Goal: Task Accomplishment & Management: Manage account settings

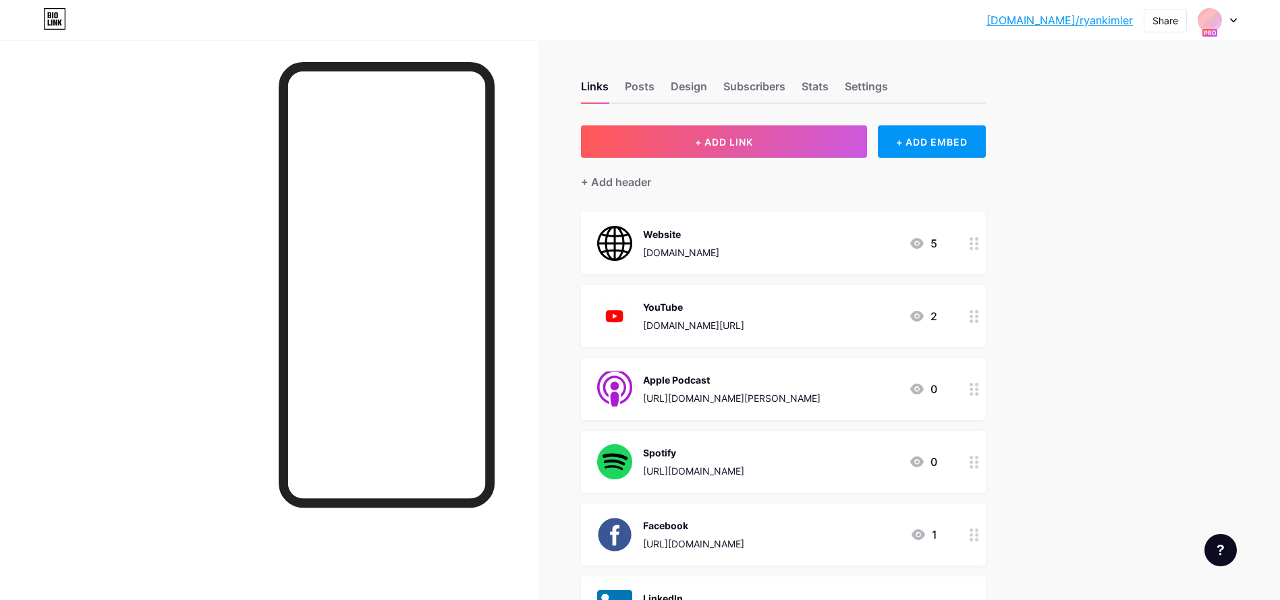
click at [1233, 23] on div at bounding box center [1217, 20] width 39 height 24
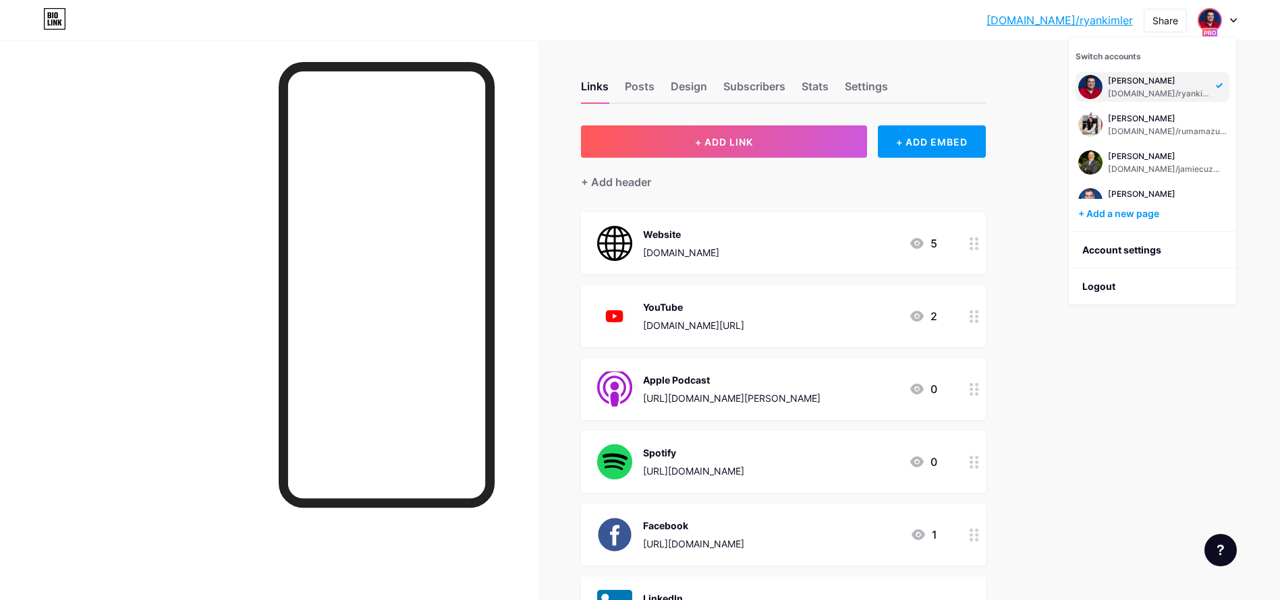
scroll to position [175, 0]
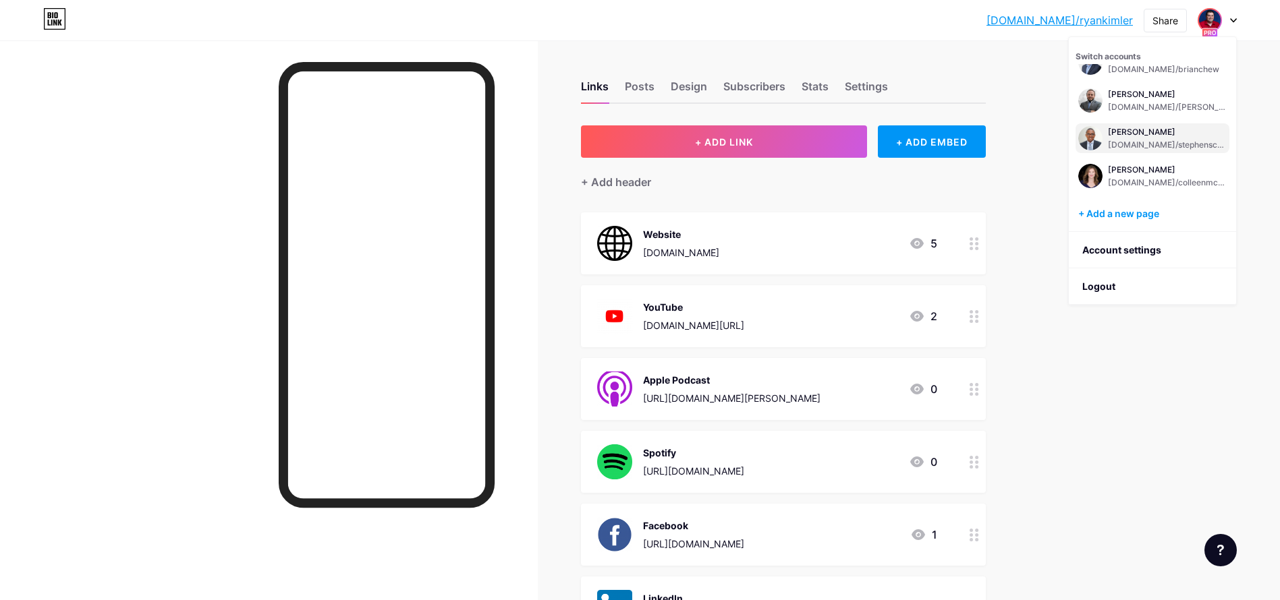
click at [1139, 125] on div "[PERSON_NAME] [DOMAIN_NAME]/stephenscriber" at bounding box center [1152, 138] width 154 height 30
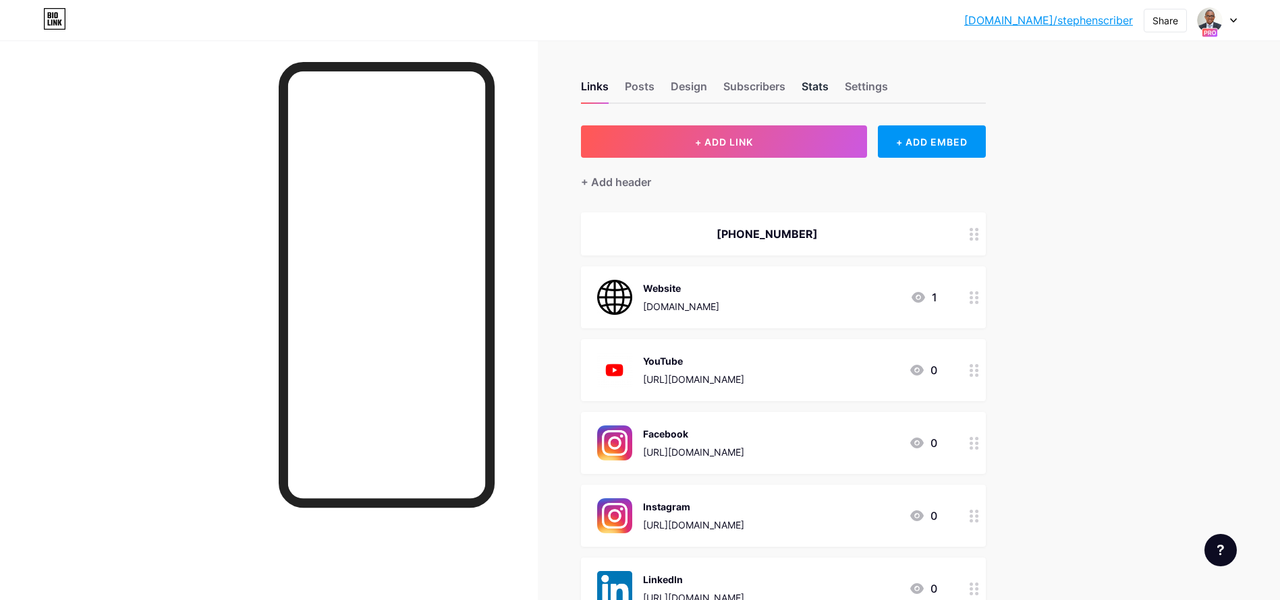
click at [818, 85] on div "Stats" at bounding box center [815, 90] width 27 height 24
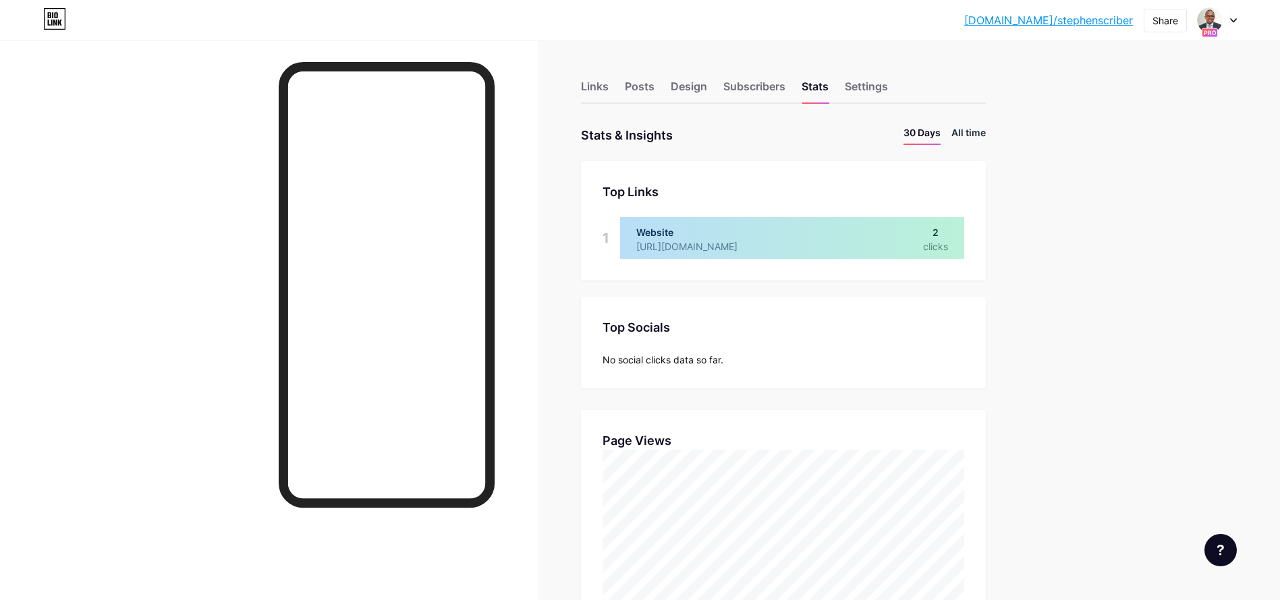
click at [980, 136] on li "All time" at bounding box center [968, 135] width 34 height 20
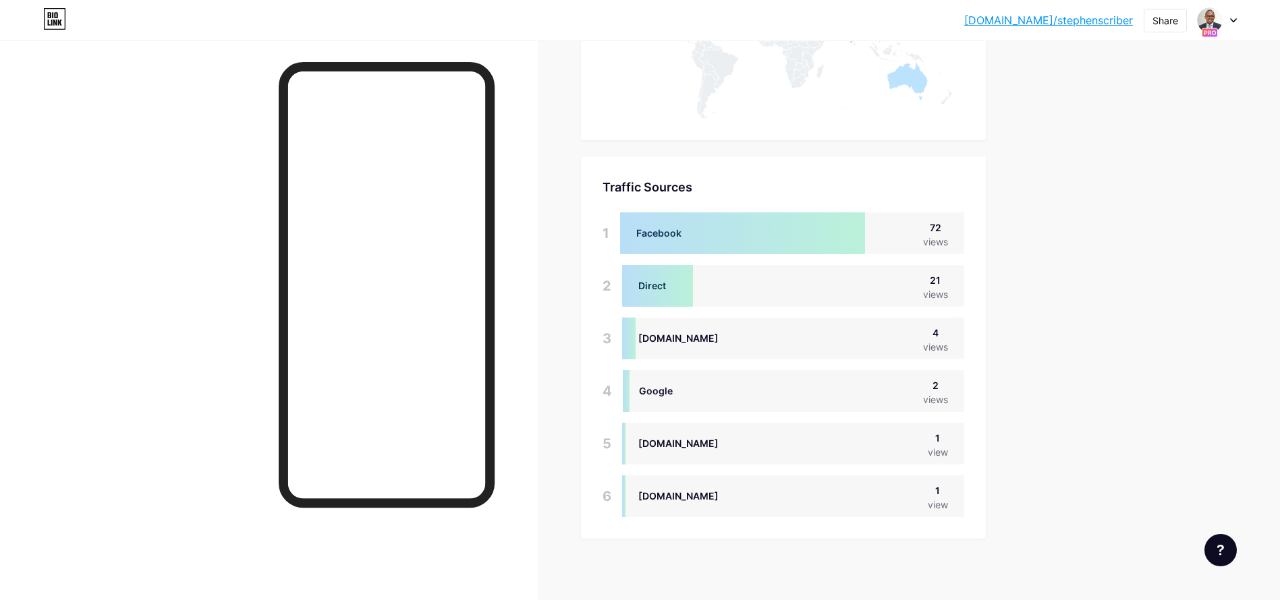
scroll to position [818, 0]
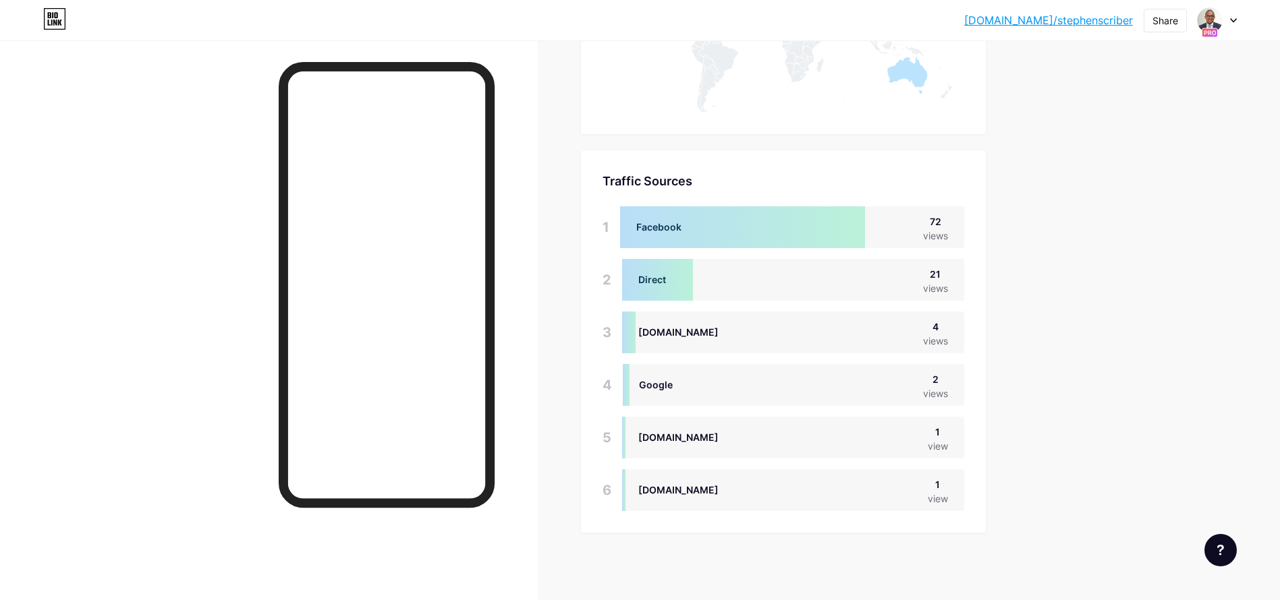
click at [1228, 13] on div at bounding box center [1217, 20] width 39 height 24
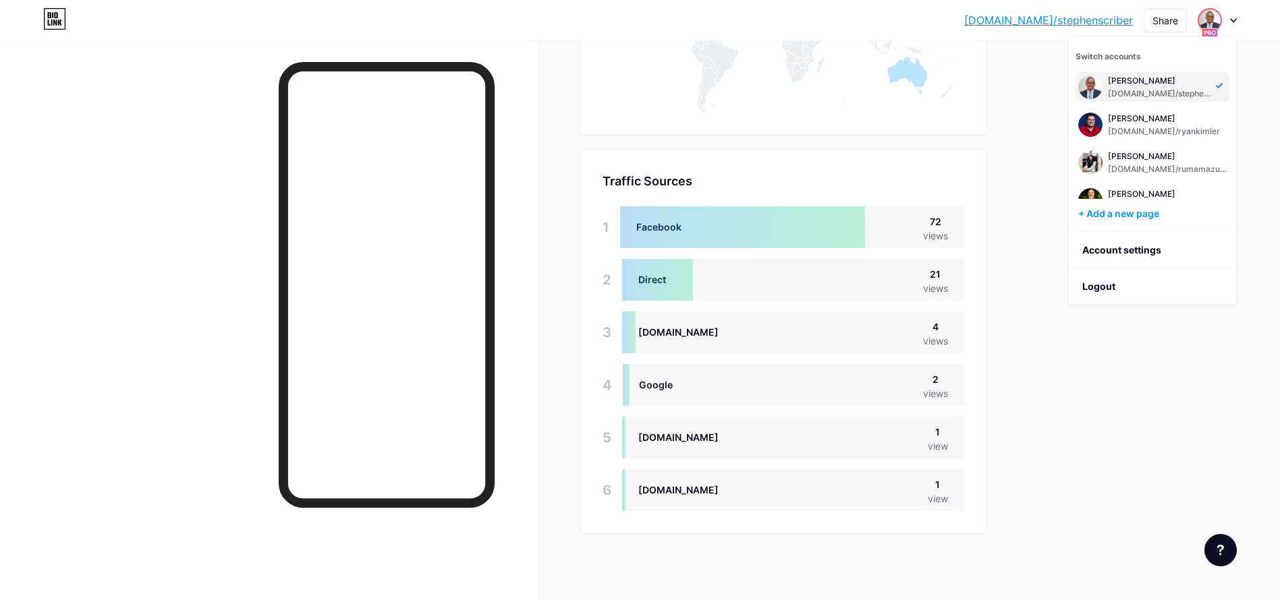
scroll to position [440, 0]
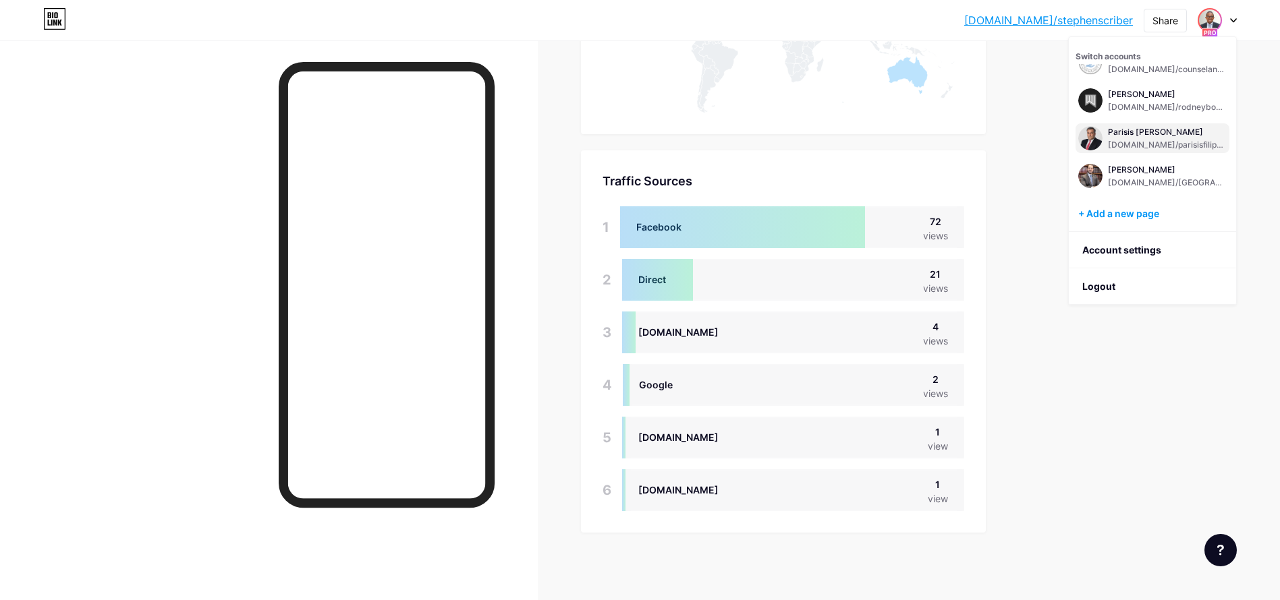
click at [1134, 137] on div "Parisis G. Filippatos bio.link/parisisfilippatos" at bounding box center [1167, 138] width 119 height 24
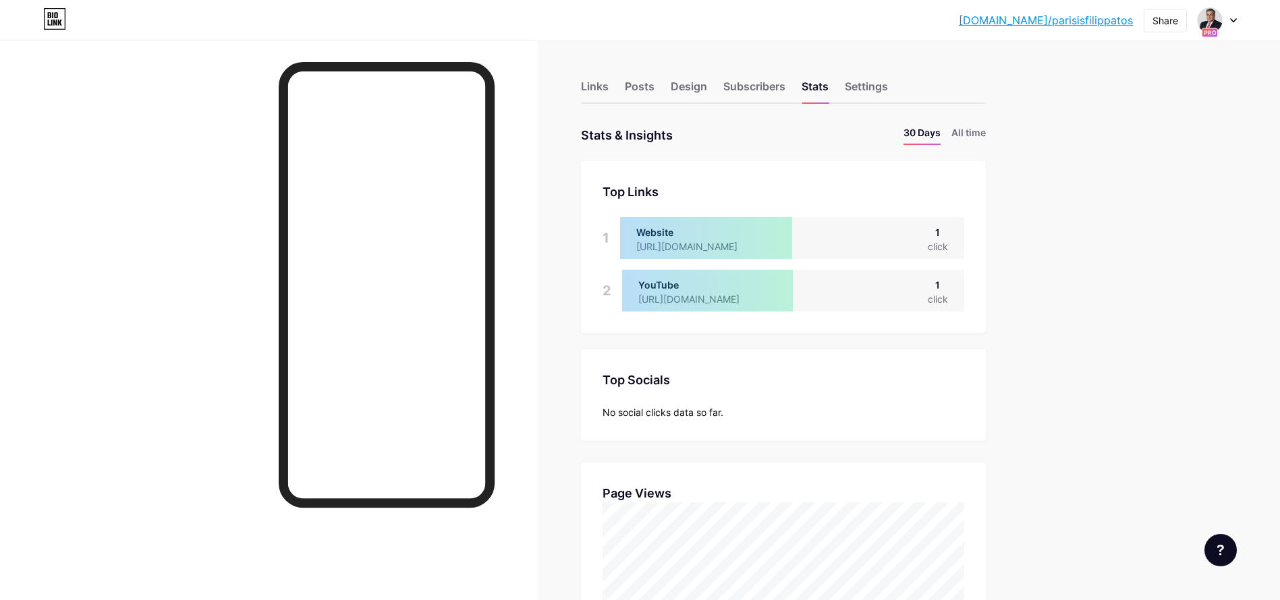
scroll to position [600, 1280]
click at [981, 137] on li "All time" at bounding box center [968, 135] width 34 height 20
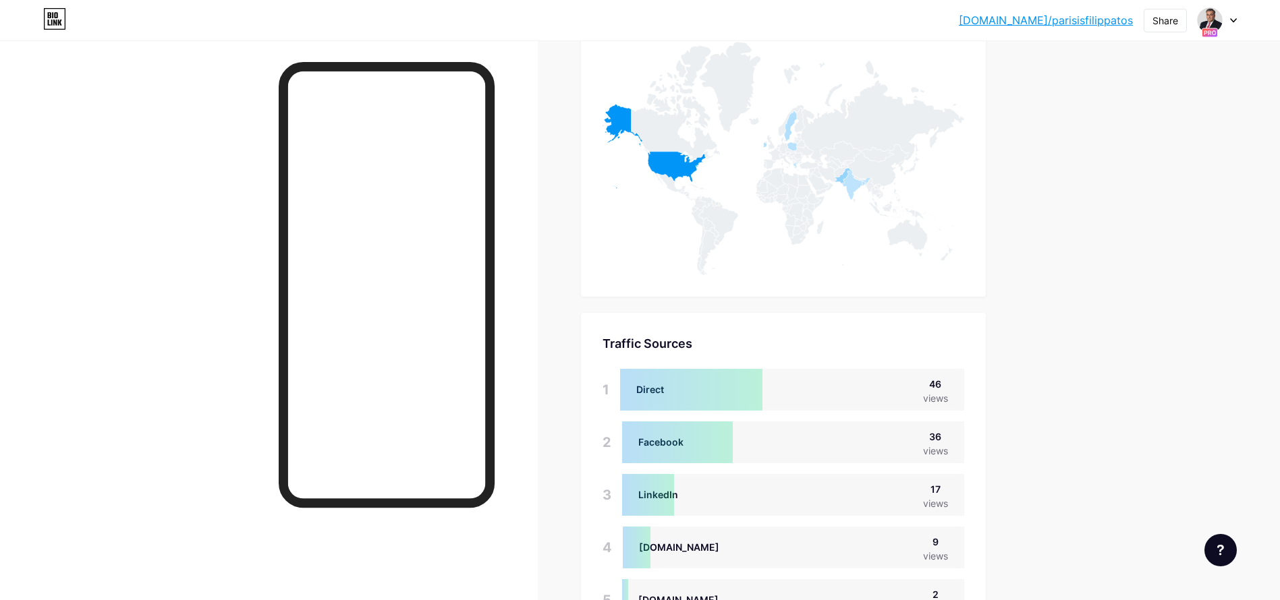
scroll to position [818, 0]
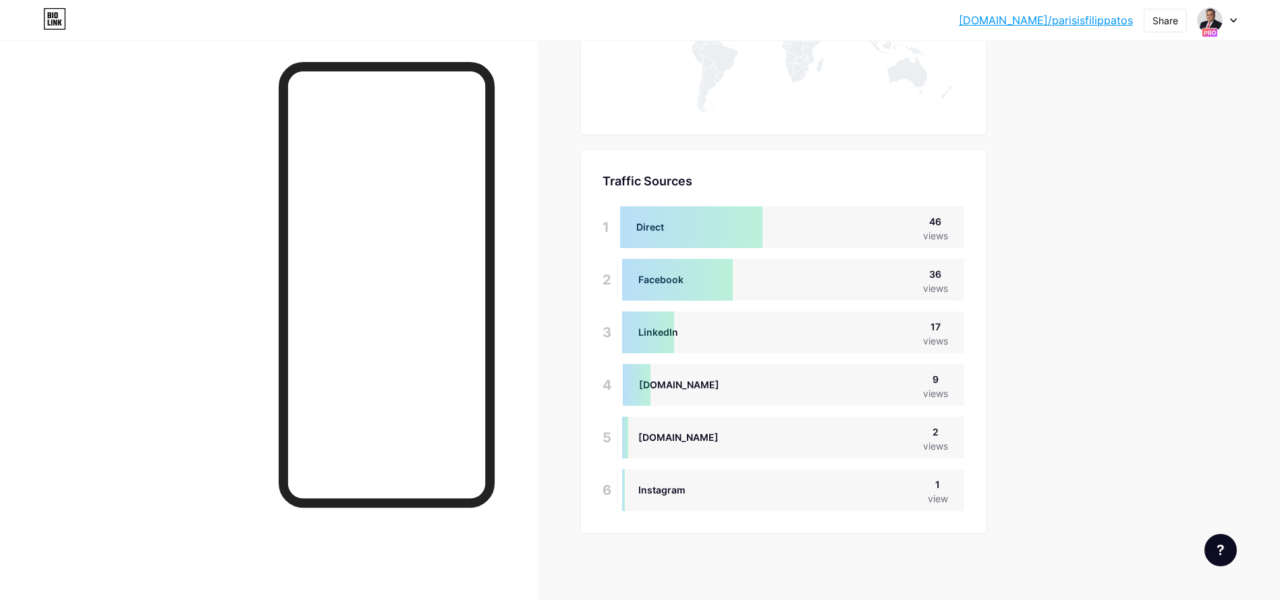
click at [1233, 16] on div at bounding box center [1217, 20] width 39 height 24
